Goal: Find specific page/section: Find specific page/section

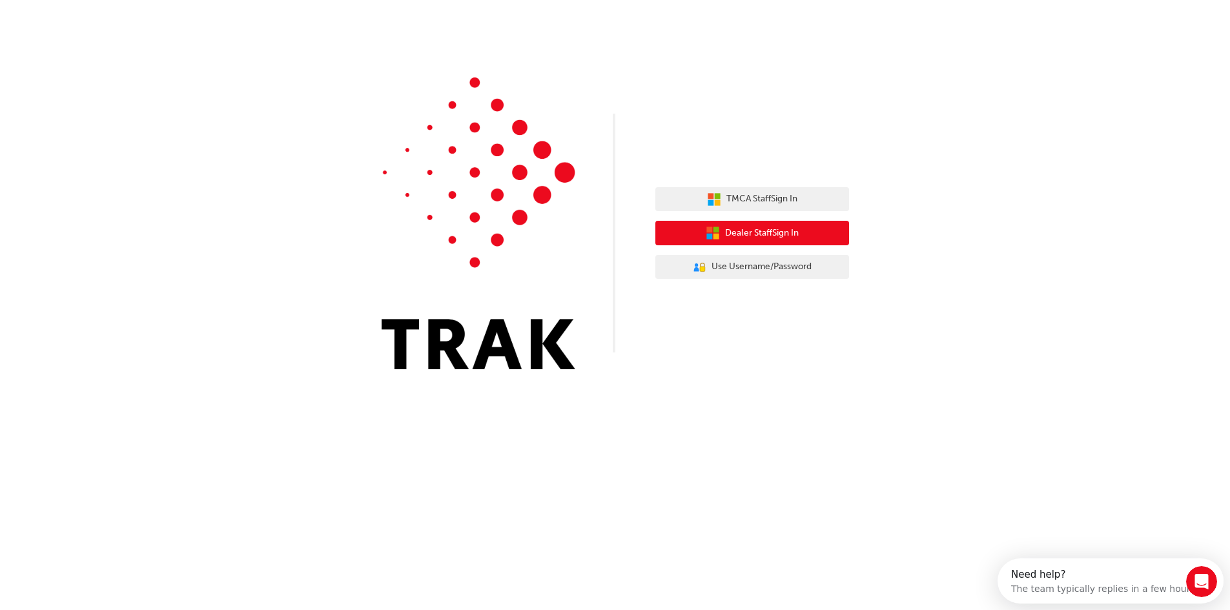
click at [755, 232] on span "Dealer Staff Sign In" at bounding box center [762, 233] width 74 height 15
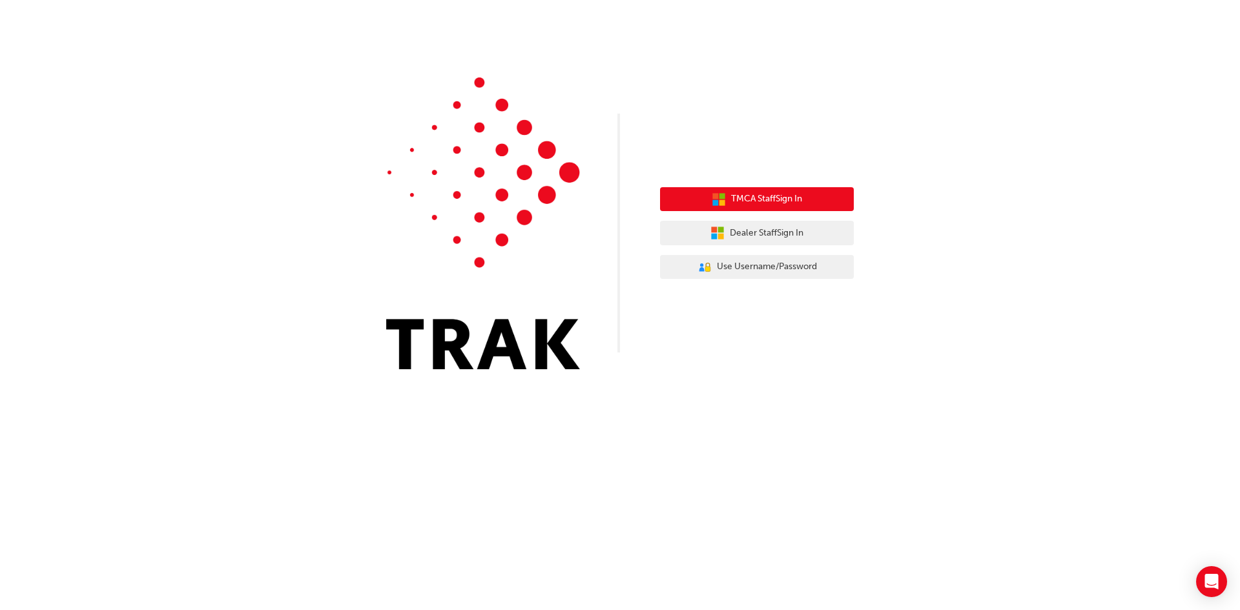
click at [813, 202] on button "TMCA Staff Sign In" at bounding box center [757, 199] width 194 height 25
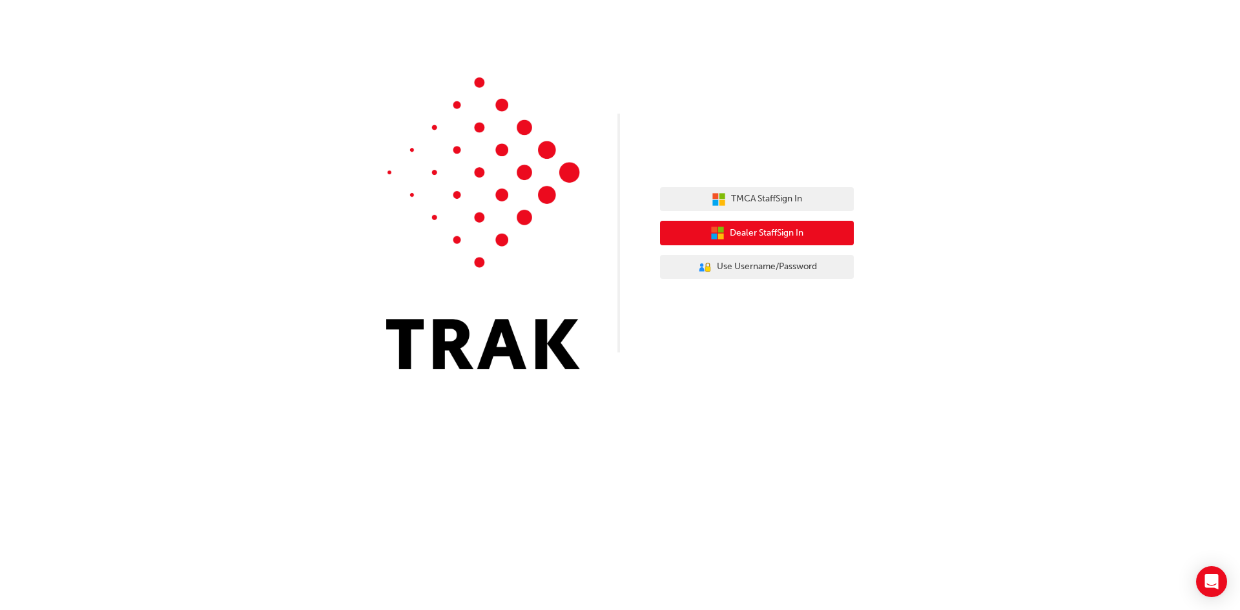
click at [808, 236] on button "Dealer Staff Sign In" at bounding box center [757, 233] width 194 height 25
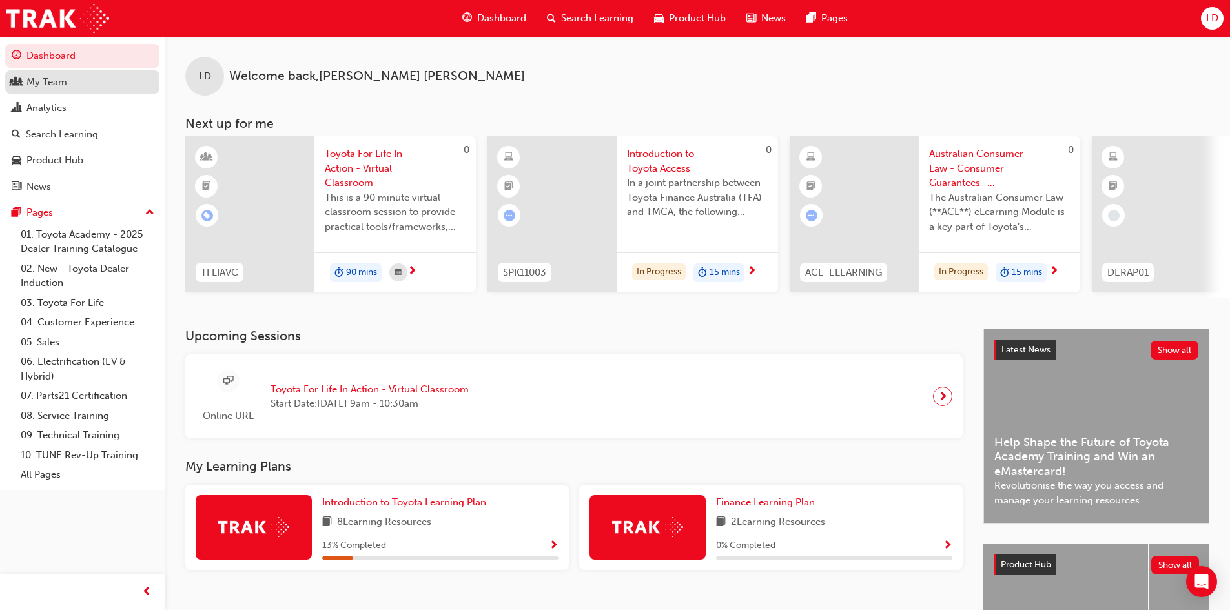
click at [64, 87] on div "My Team" at bounding box center [46, 82] width 41 height 15
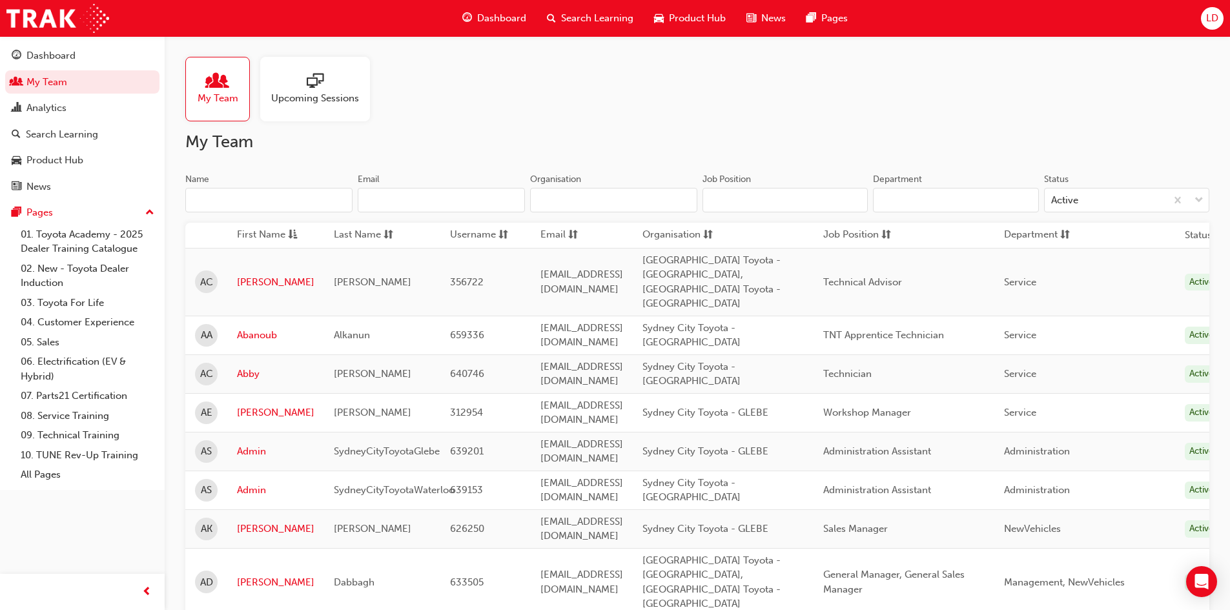
click at [332, 206] on input "Name" at bounding box center [268, 200] width 167 height 25
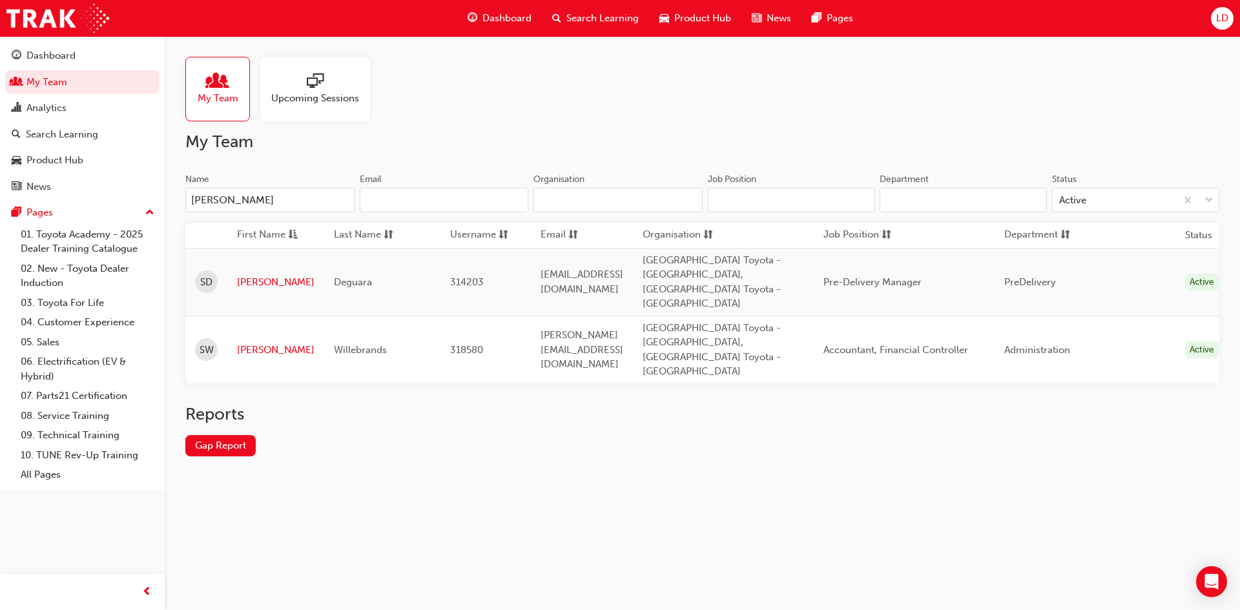
click at [287, 204] on input "[PERSON_NAME]" at bounding box center [269, 200] width 169 height 25
type input "[PERSON_NAME]"
